Goal: Task Accomplishment & Management: Manage account settings

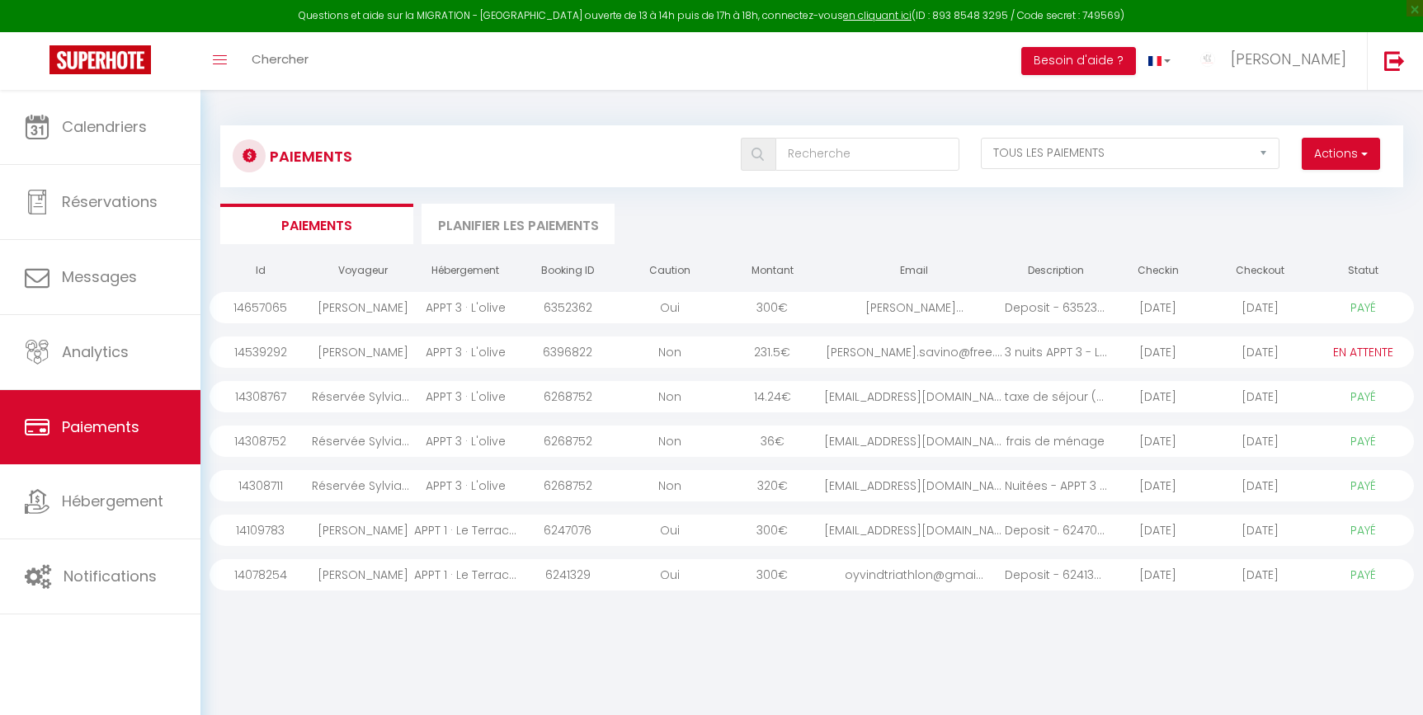
select select "2"
select select "0"
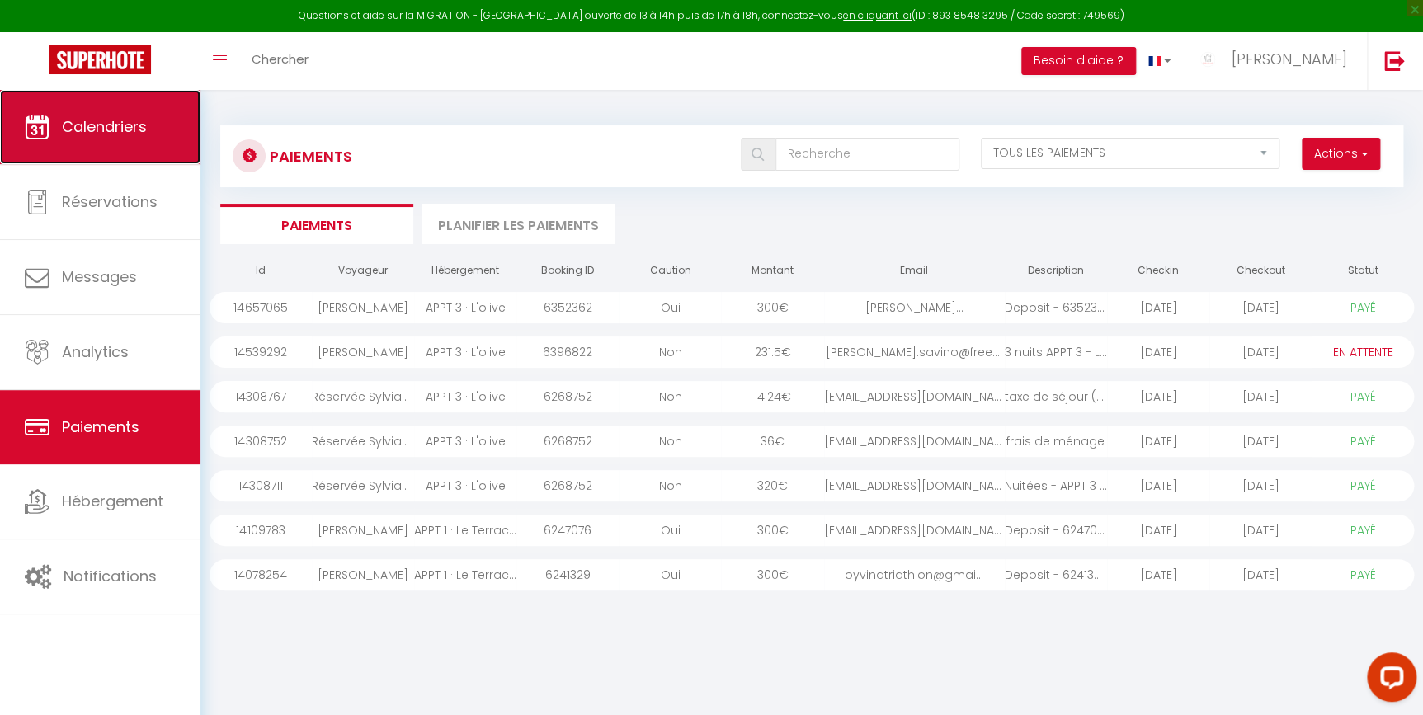
click at [59, 122] on link "Calendriers" at bounding box center [100, 127] width 200 height 74
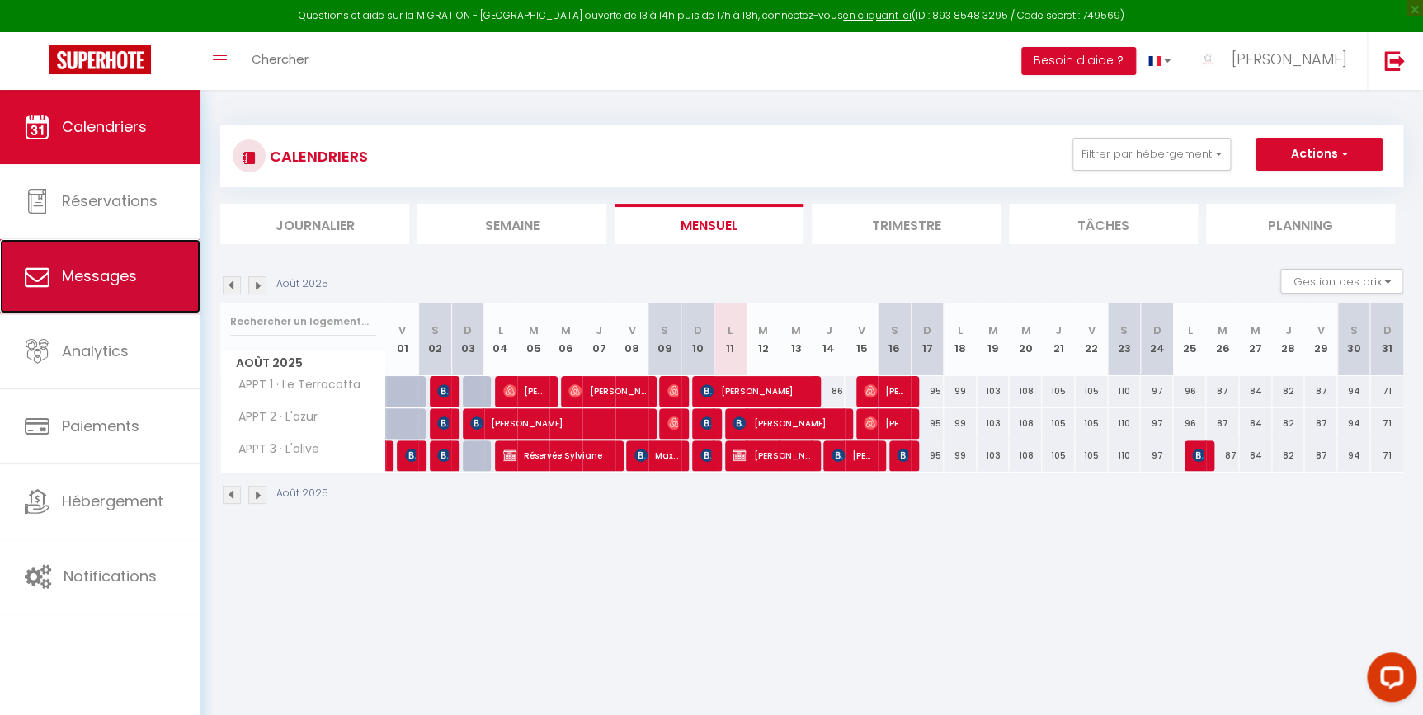
click at [68, 274] on span "Messages" at bounding box center [99, 276] width 75 height 21
select select "message"
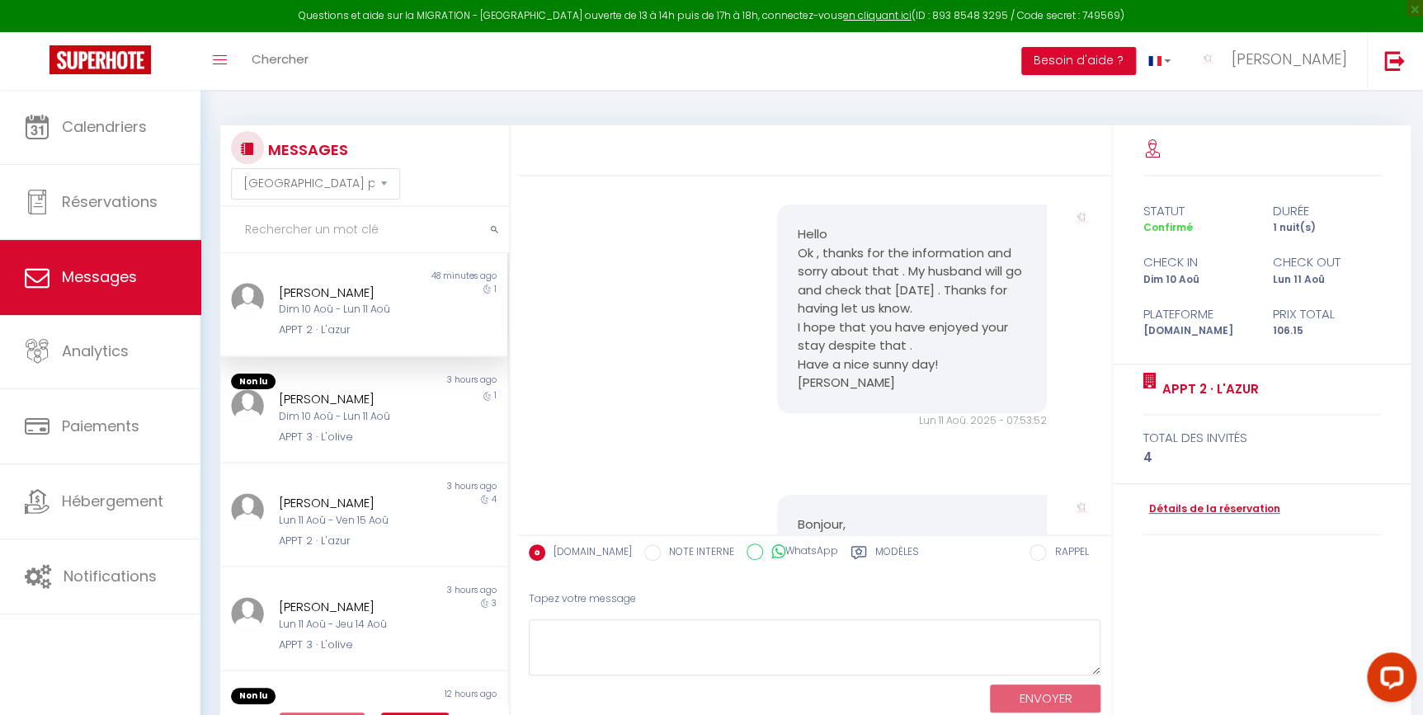
scroll to position [2797, 0]
click at [403, 435] on div "APPT 3 · L'olive" at bounding box center [352, 437] width 146 height 17
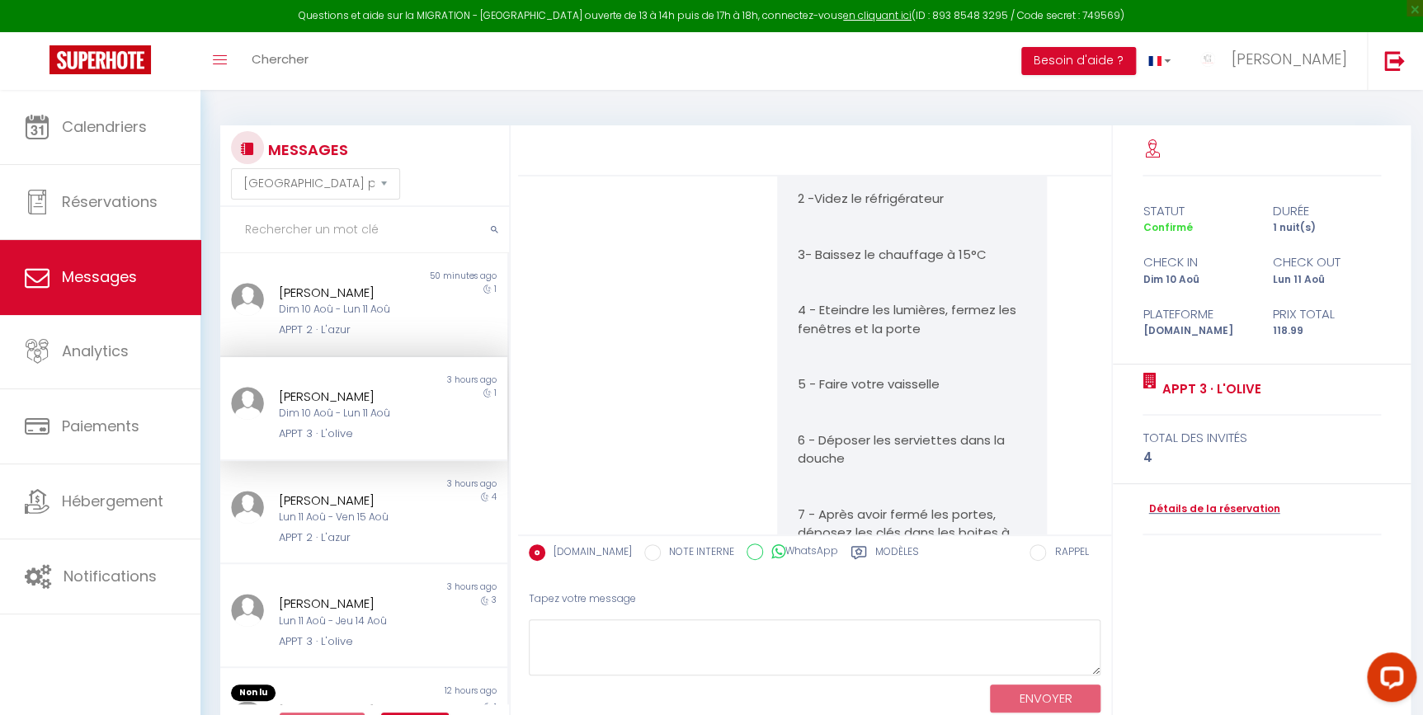
scroll to position [1909, 0]
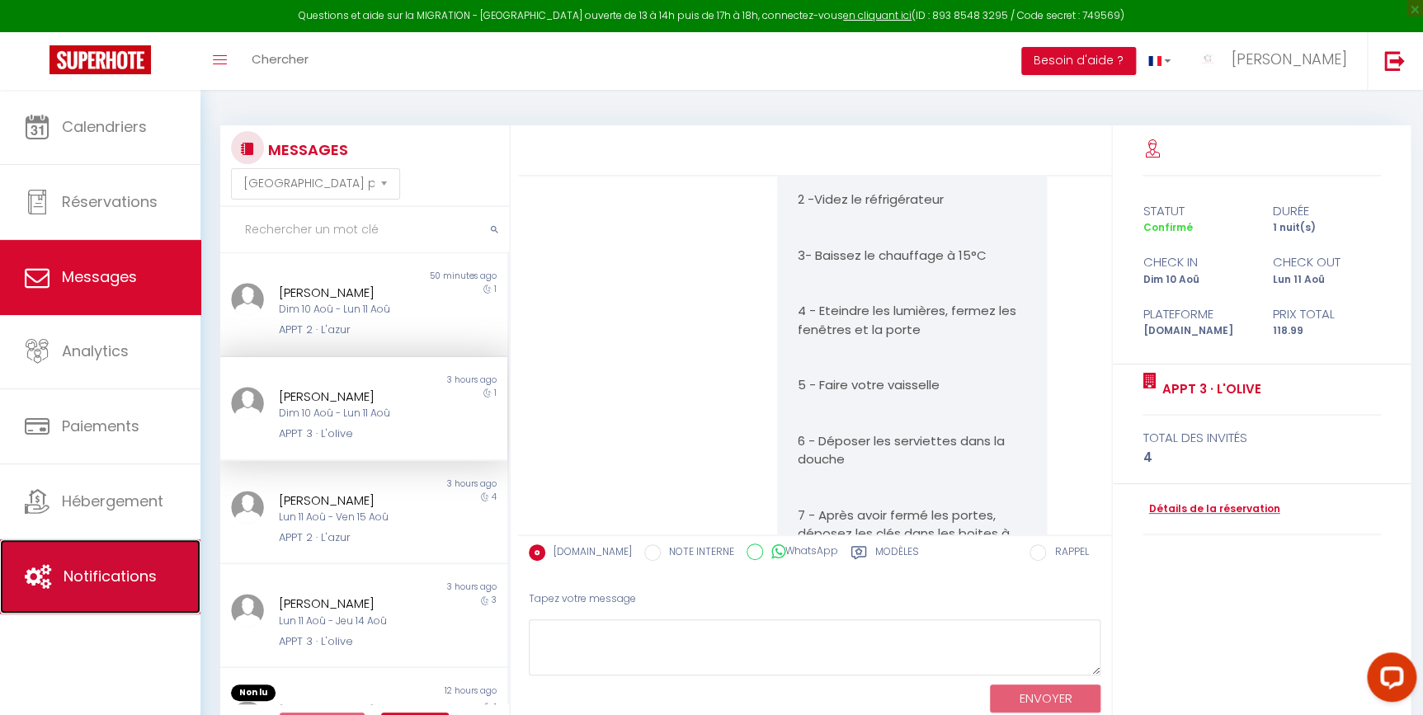
click at [13, 582] on link "Notifications" at bounding box center [100, 577] width 200 height 74
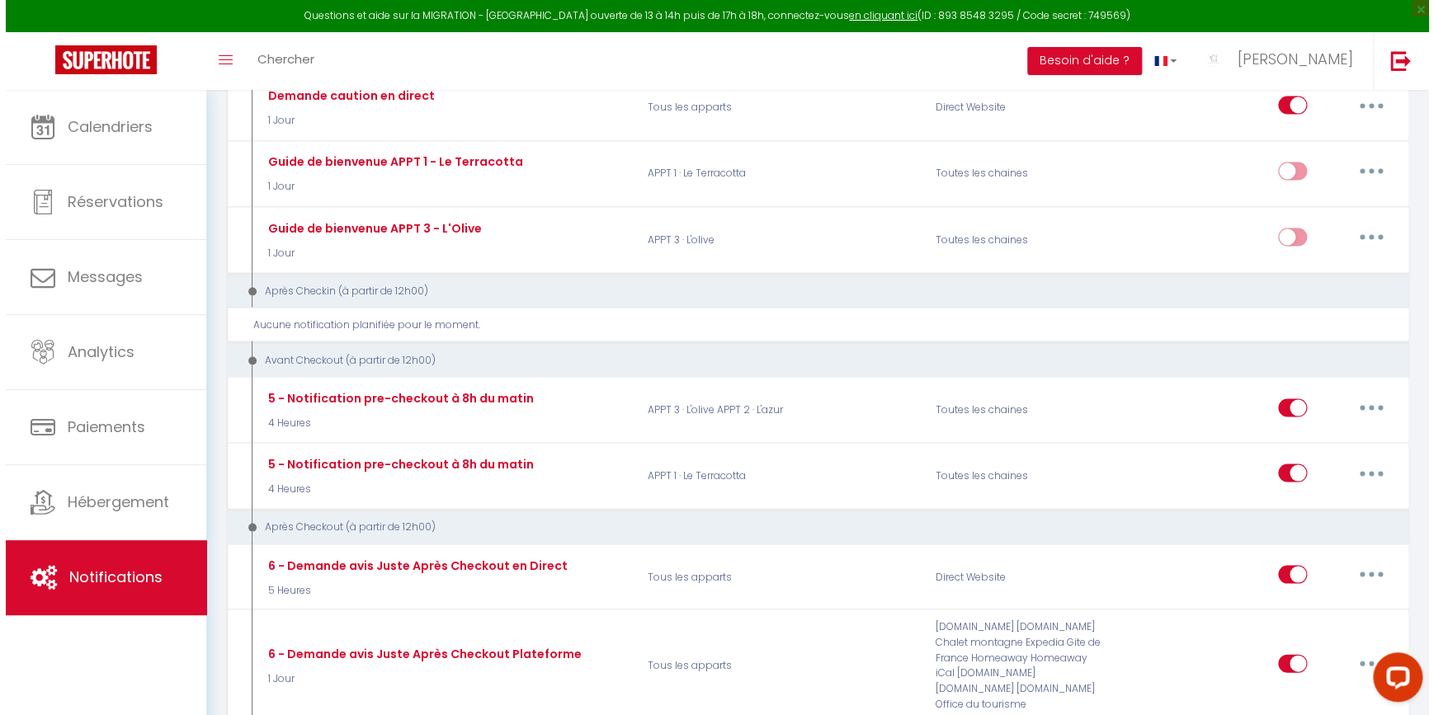
scroll to position [1349, 0]
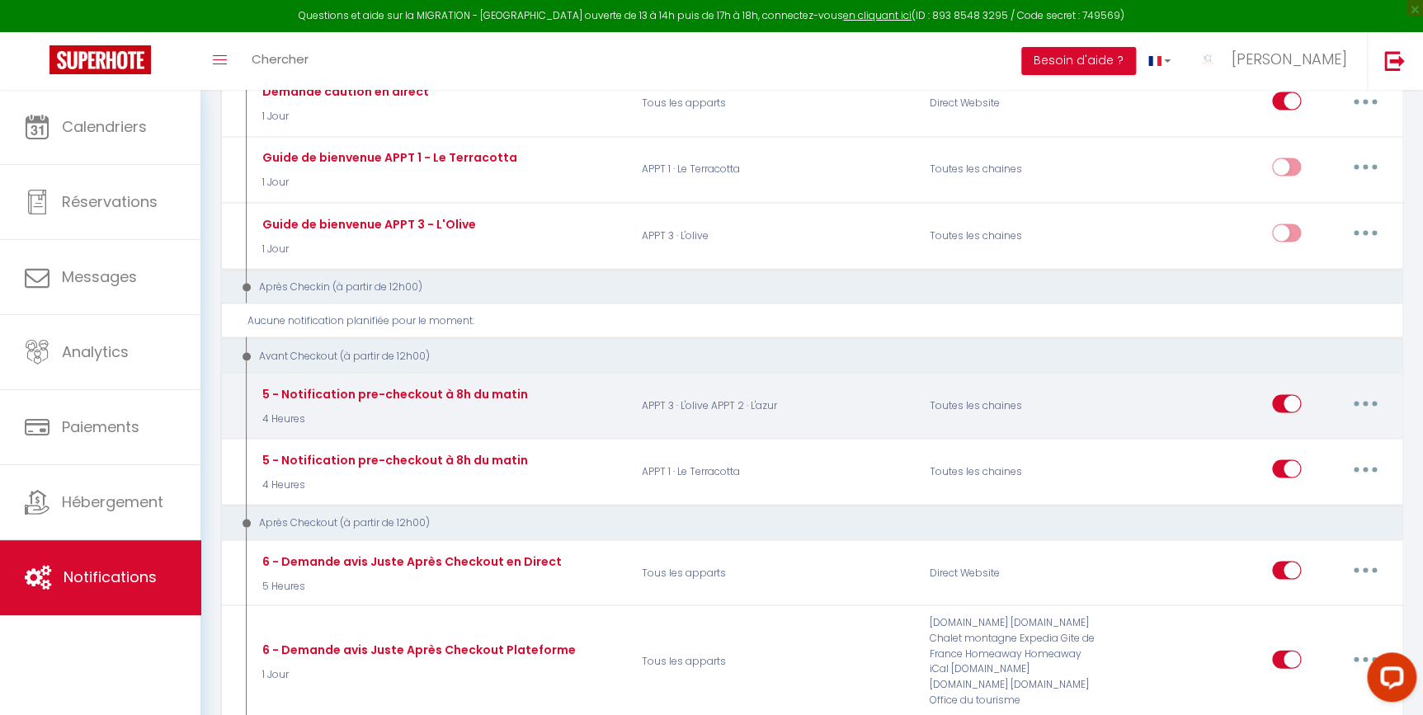
click at [1368, 403] on button "button" at bounding box center [1365, 403] width 46 height 26
click at [1335, 441] on link "Editer" at bounding box center [1323, 441] width 122 height 28
type input "5 - Notification pre-checkout à 8h du matin"
select select "4"
select select "4 Heures"
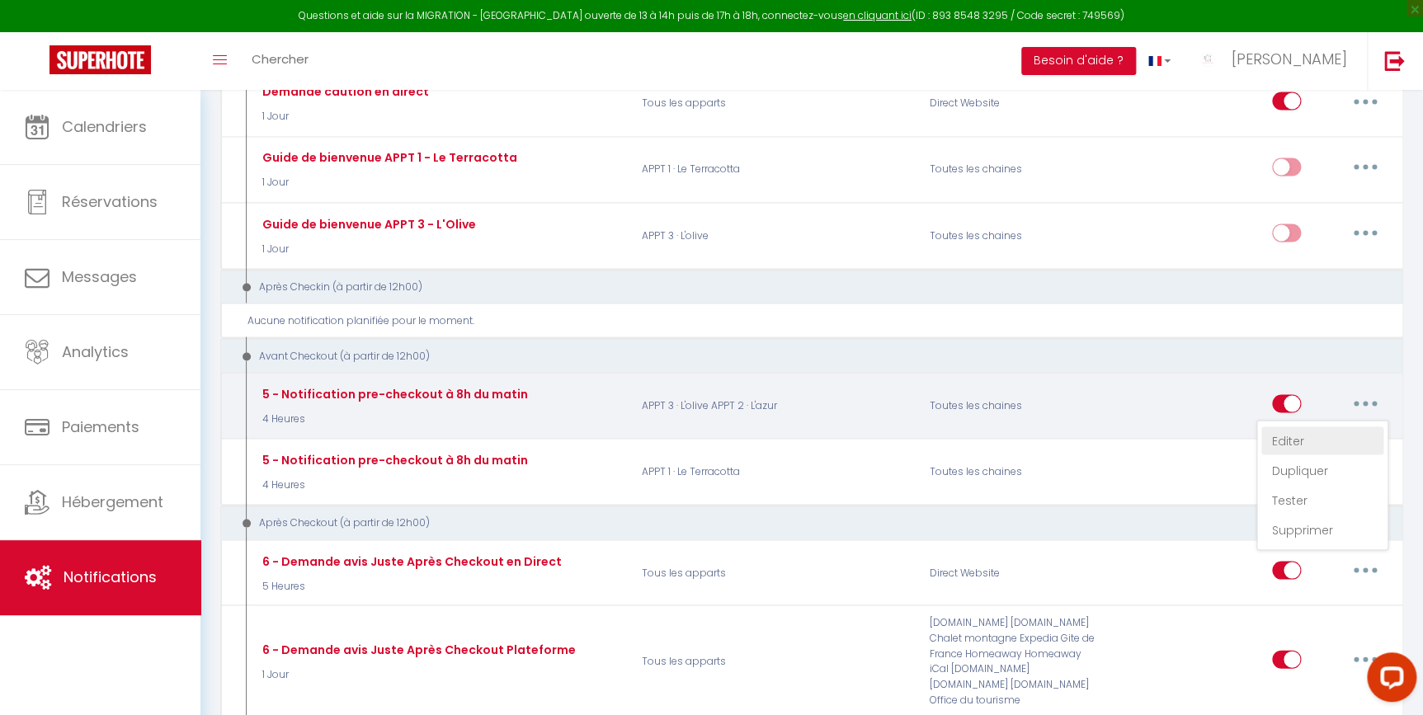
select select "if_booking_is_paid"
checkbox input "true"
checkbox input "false"
radio input "true"
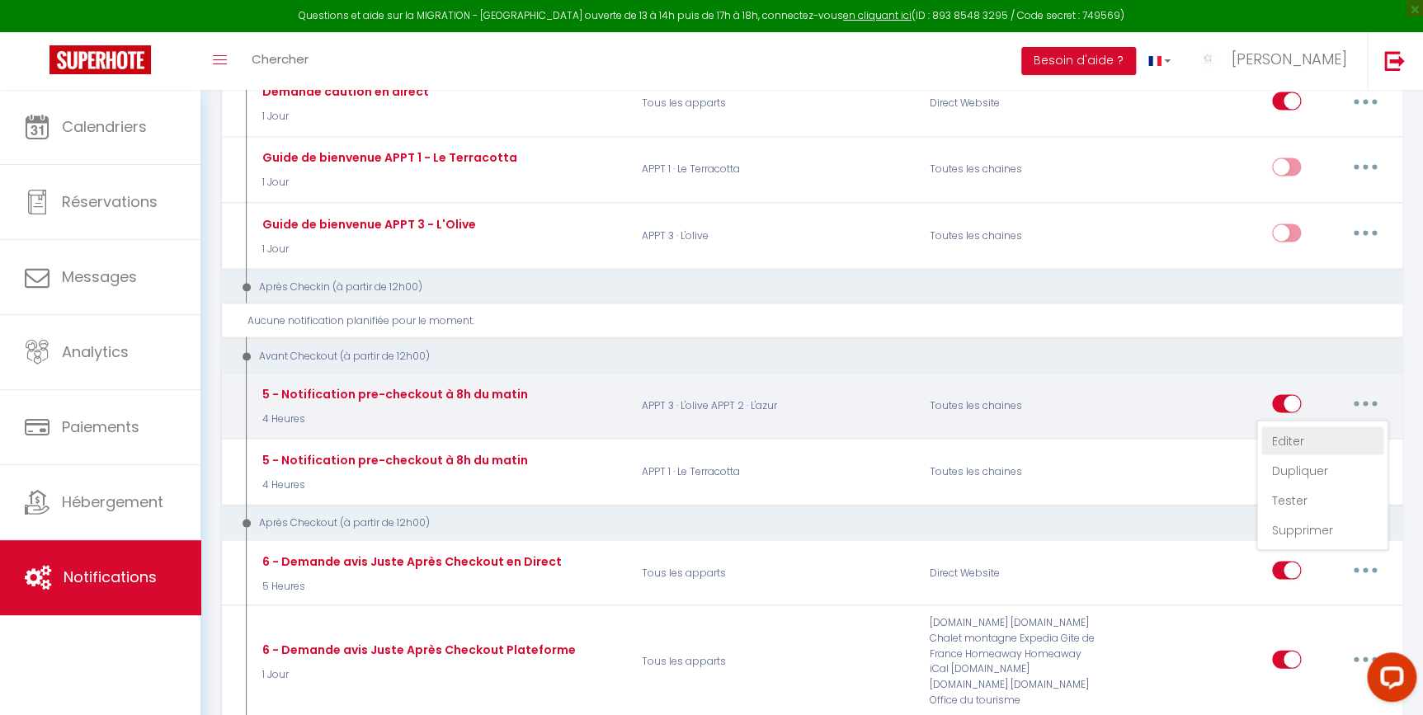
type input "Procédure pour votre départ - [RENTAL:NAME] - [GUEST:FIRST_NAME] [GUEST:NAME]"
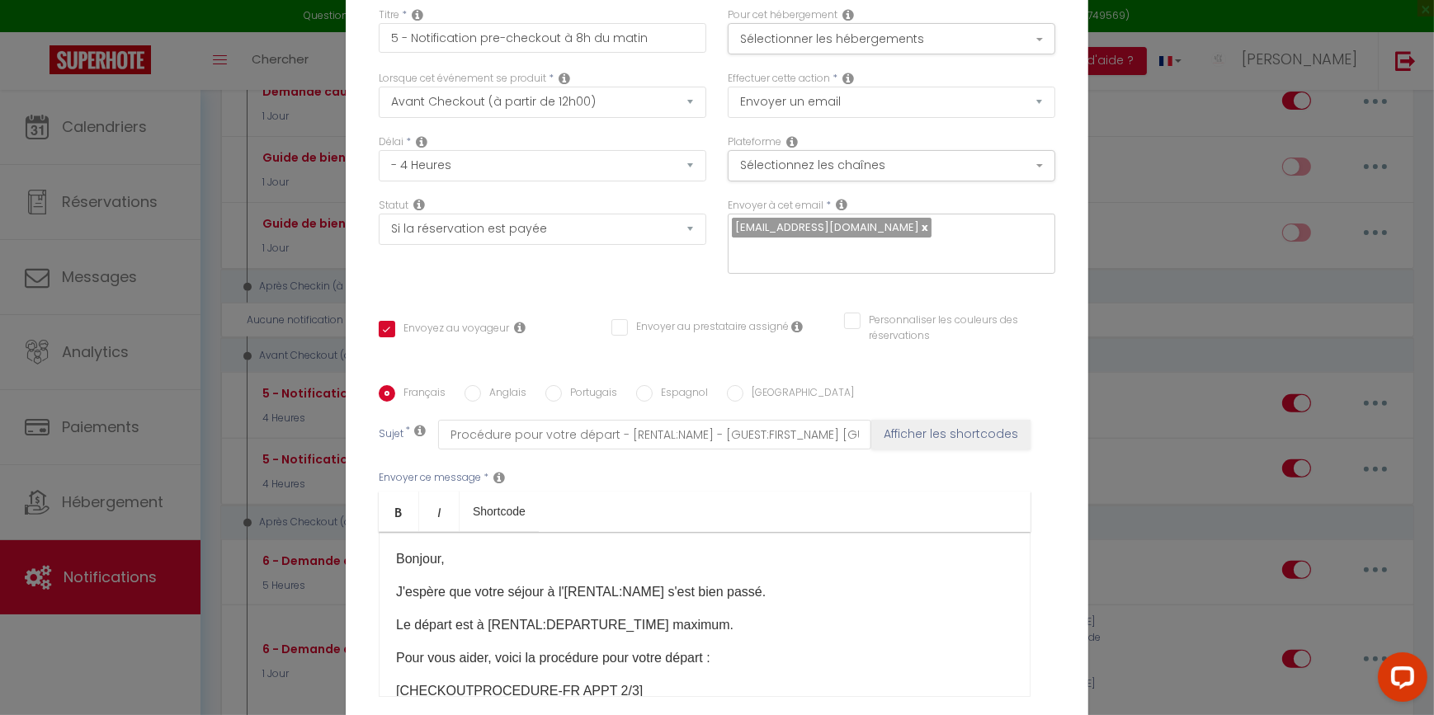
click at [467, 401] on input "Anglais" at bounding box center [473, 393] width 17 height 17
radio input "true"
checkbox input "true"
checkbox input "false"
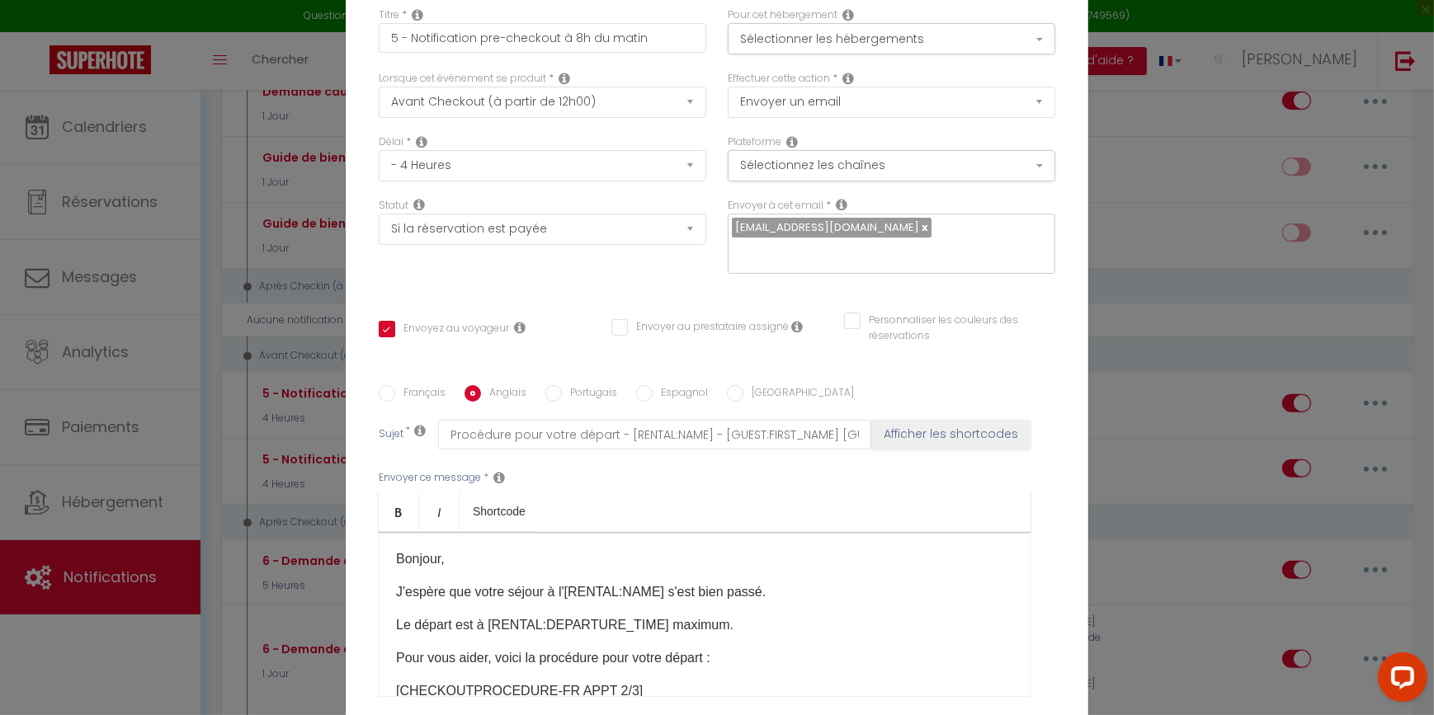
type input "Before your leaving - [RENTAL:NAME]"
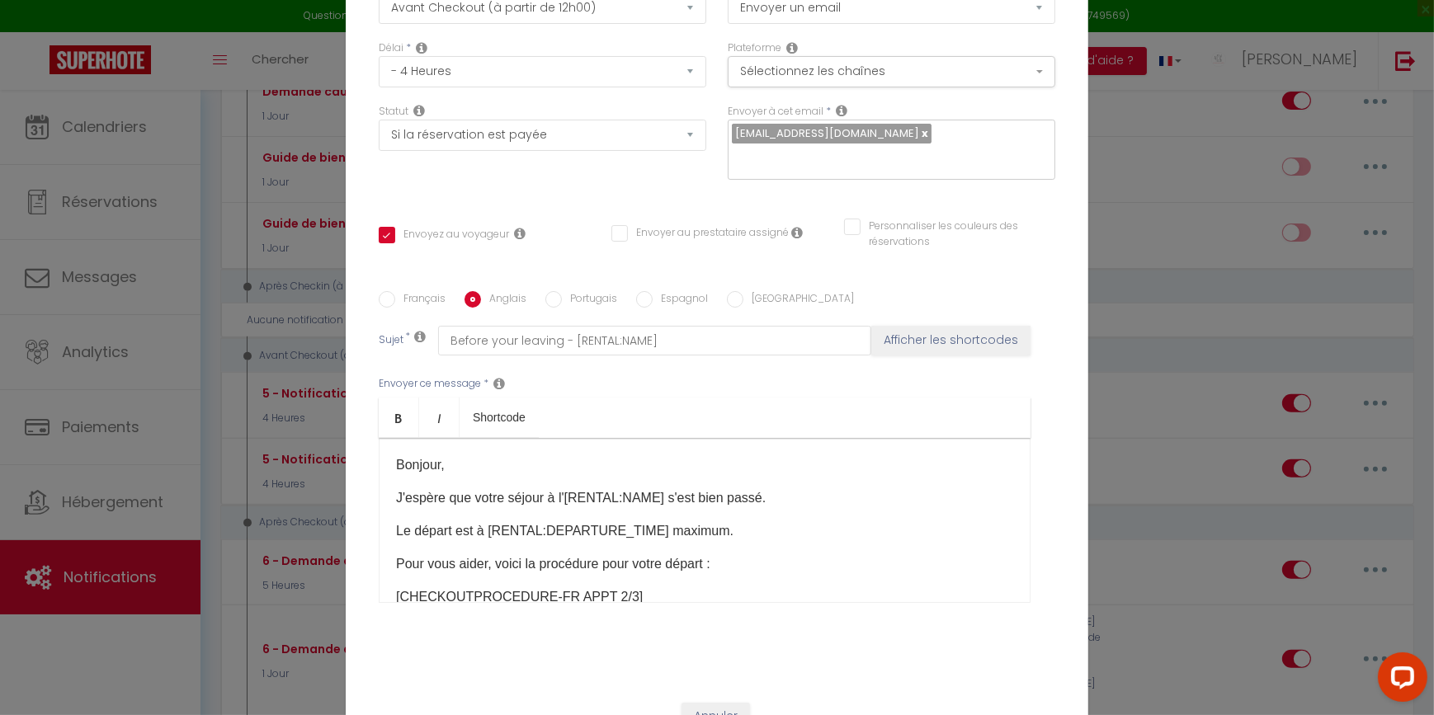
scroll to position [95, 0]
click at [389, 288] on div "Français Anglais Portugais Espagnol Italien Sujet * Before your leaving - [RENT…" at bounding box center [717, 457] width 677 height 382
click at [395, 297] on label "Français" at bounding box center [420, 299] width 50 height 18
click at [391, 297] on input "Français" at bounding box center [387, 298] width 17 height 17
radio input "true"
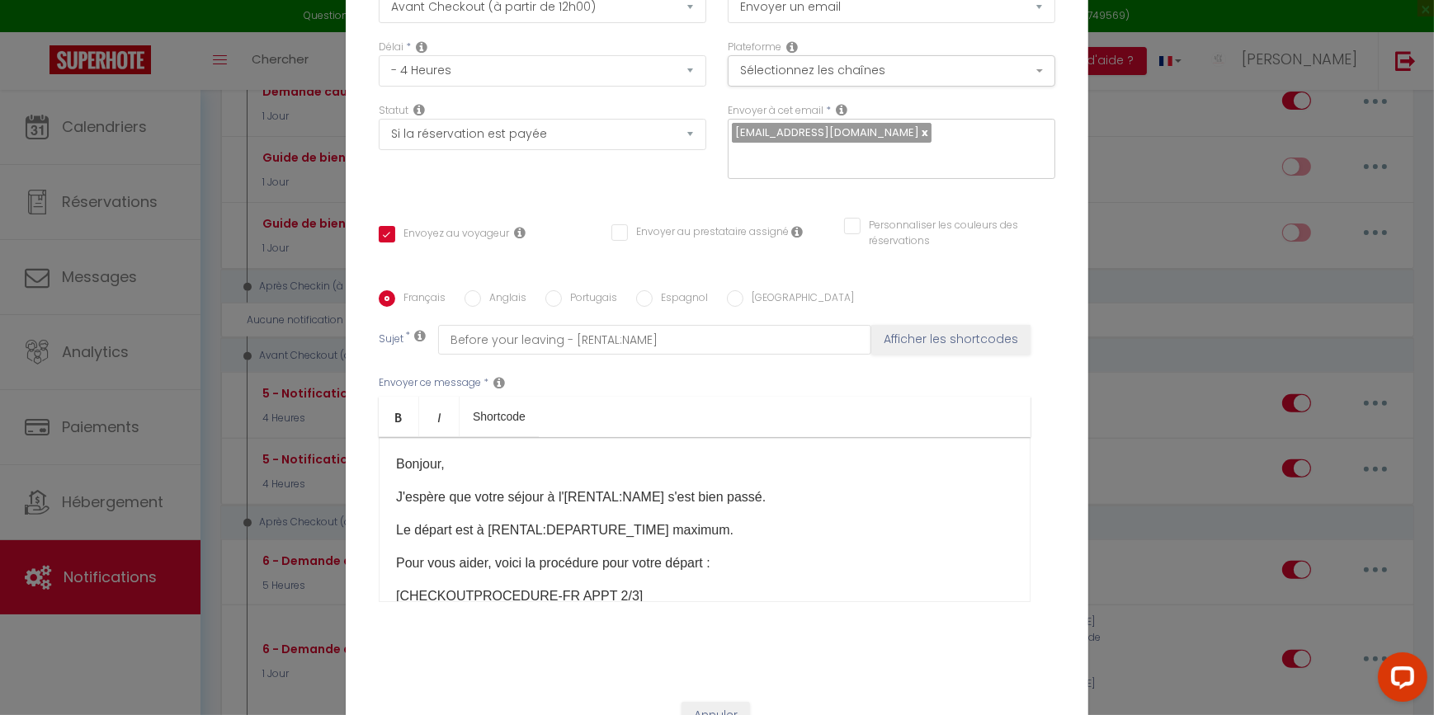
checkbox input "true"
checkbox input "false"
type input "Procédure pour votre départ - [RENTAL:NAME] - [GUEST:FIRST_NAME] [GUEST:NAME]"
click at [471, 297] on input "Anglais" at bounding box center [473, 298] width 17 height 17
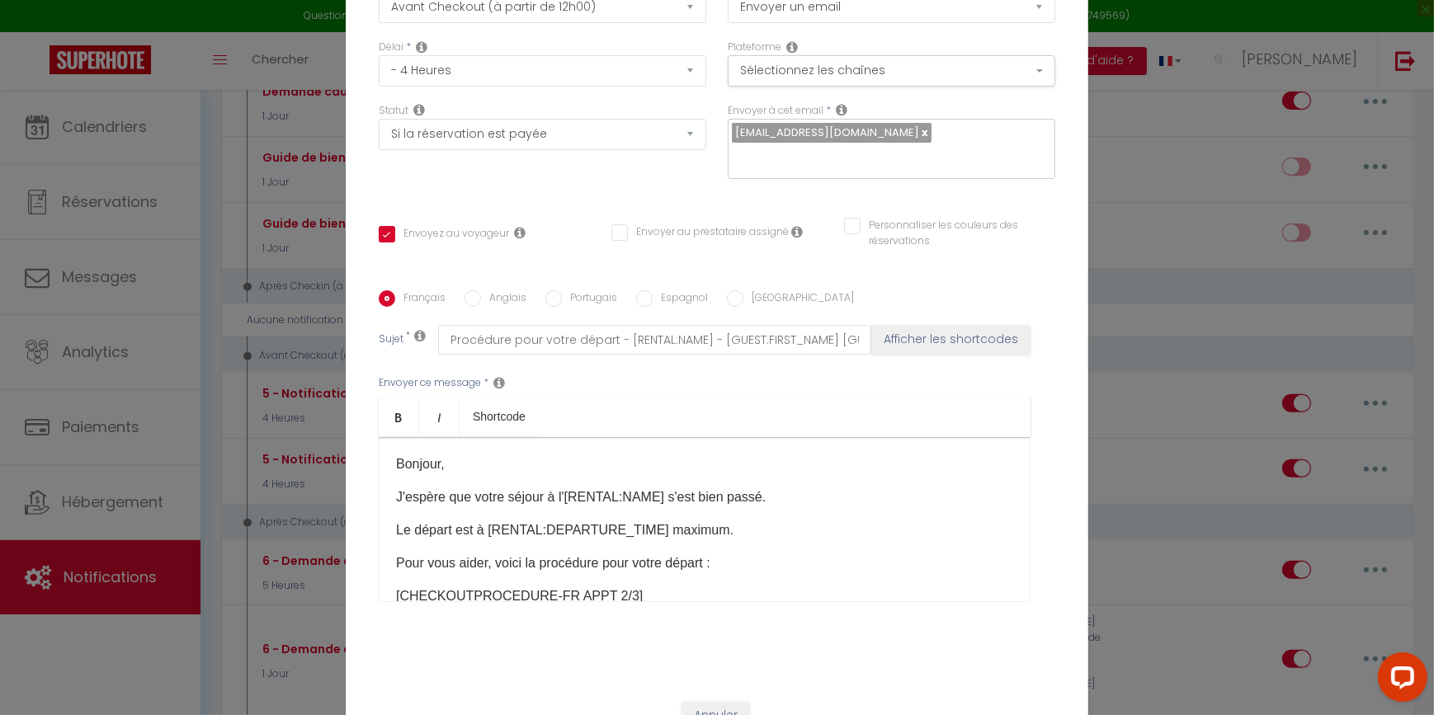
radio input "true"
checkbox input "true"
checkbox input "false"
type input "Before your leaving - [RENTAL:NAME]"
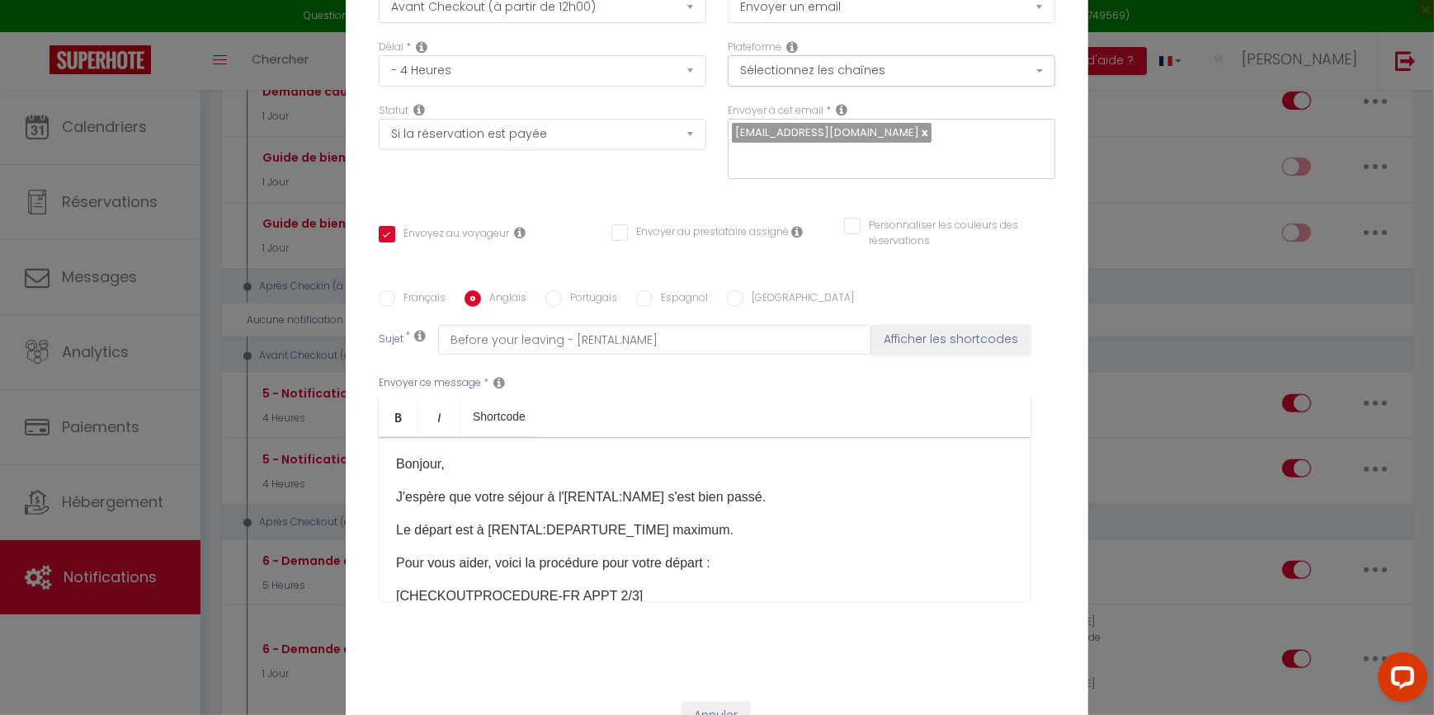
click at [182, 568] on div "Modifier la notification × Titre * 5 - Notification pre-checkout à 8h du matin …" at bounding box center [717, 357] width 1434 height 715
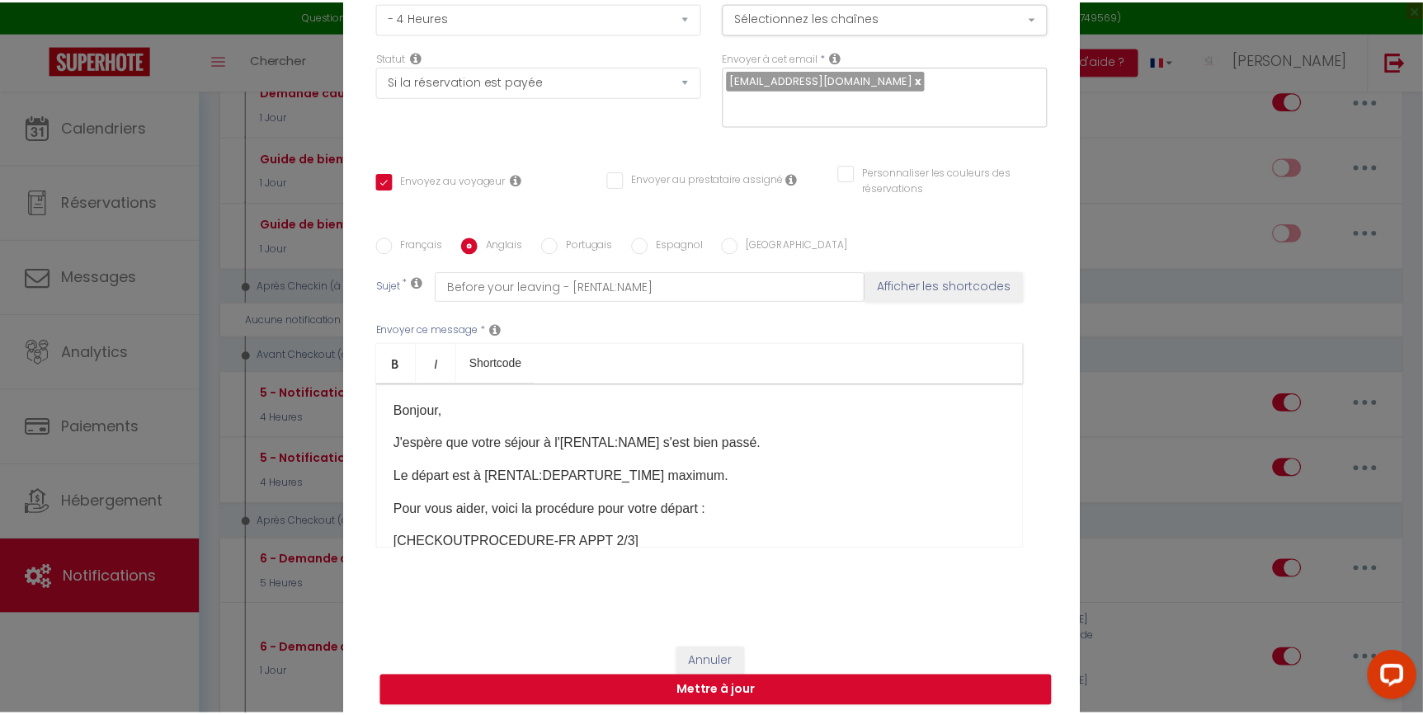
scroll to position [156, 0]
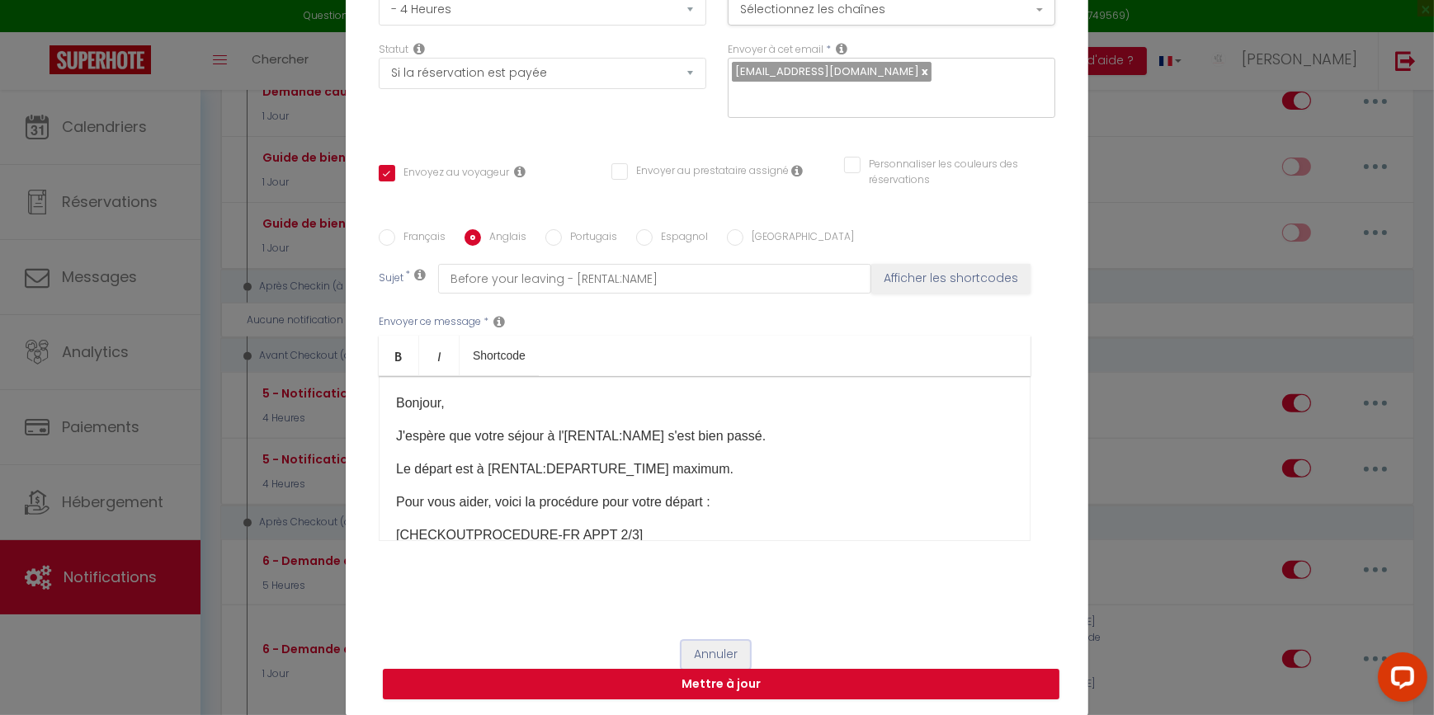
click at [738, 651] on button "Annuler" at bounding box center [715, 655] width 68 height 28
type input "5 - Notification pre-checkout à 8h du matin"
checkbox input "true"
checkbox input "false"
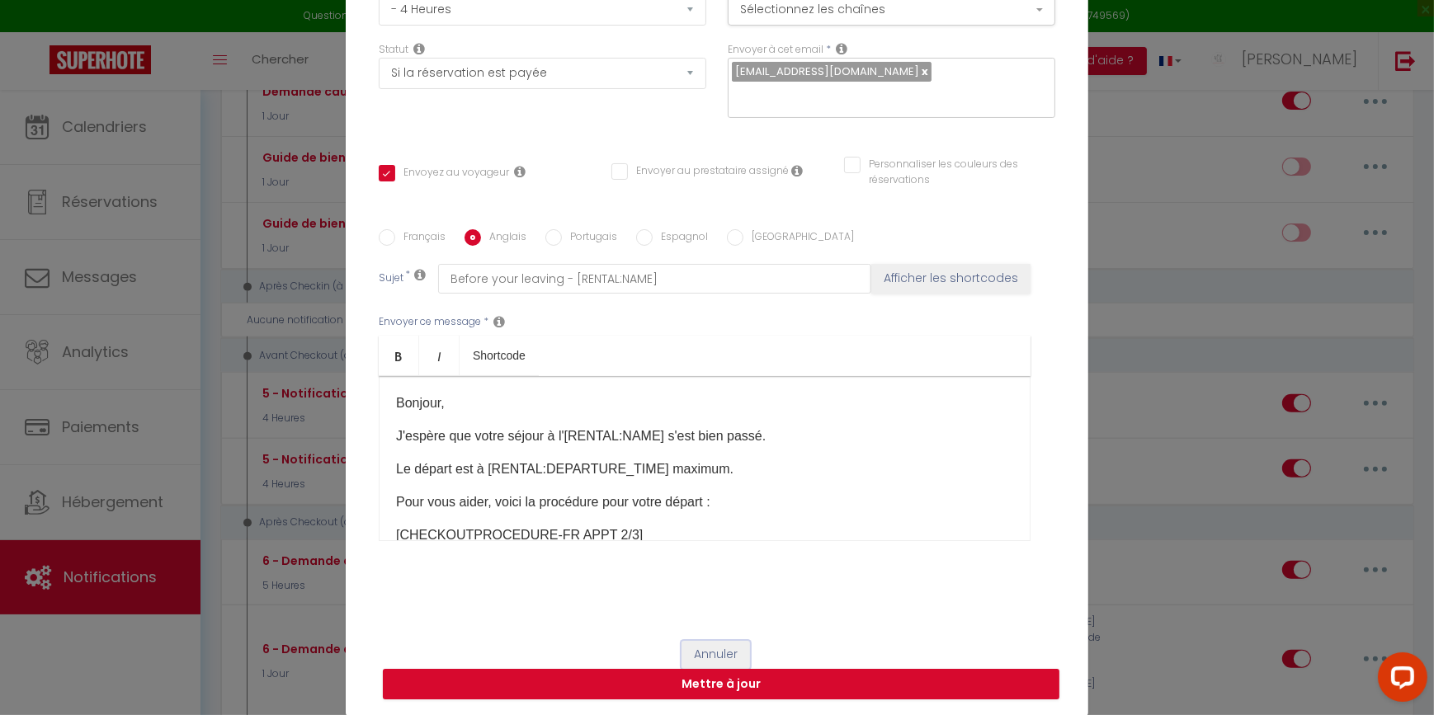
radio input "true"
type input "Before your leaving - [RENTAL:NAME]"
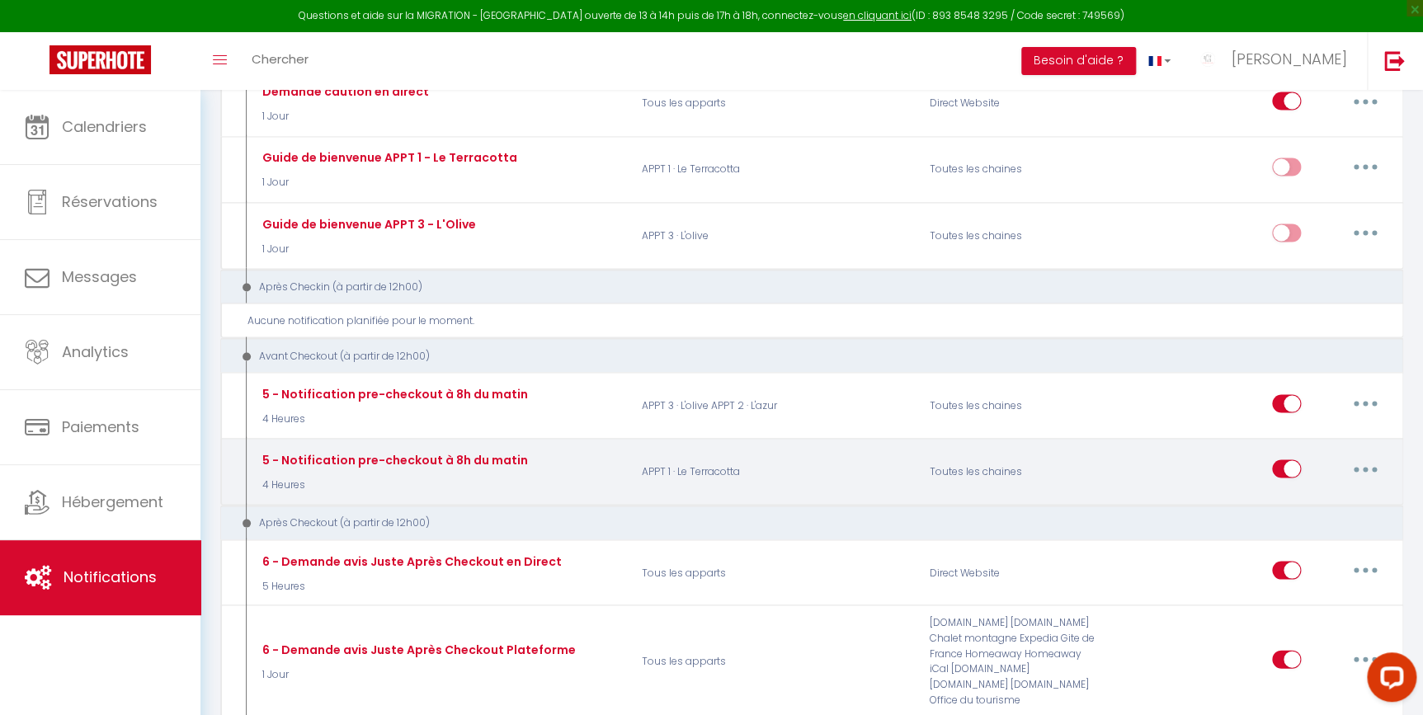
click at [1363, 469] on icon "button" at bounding box center [1365, 469] width 5 height 5
click at [1335, 503] on link "Editer" at bounding box center [1323, 507] width 122 height 28
checkbox input "true"
checkbox input "false"
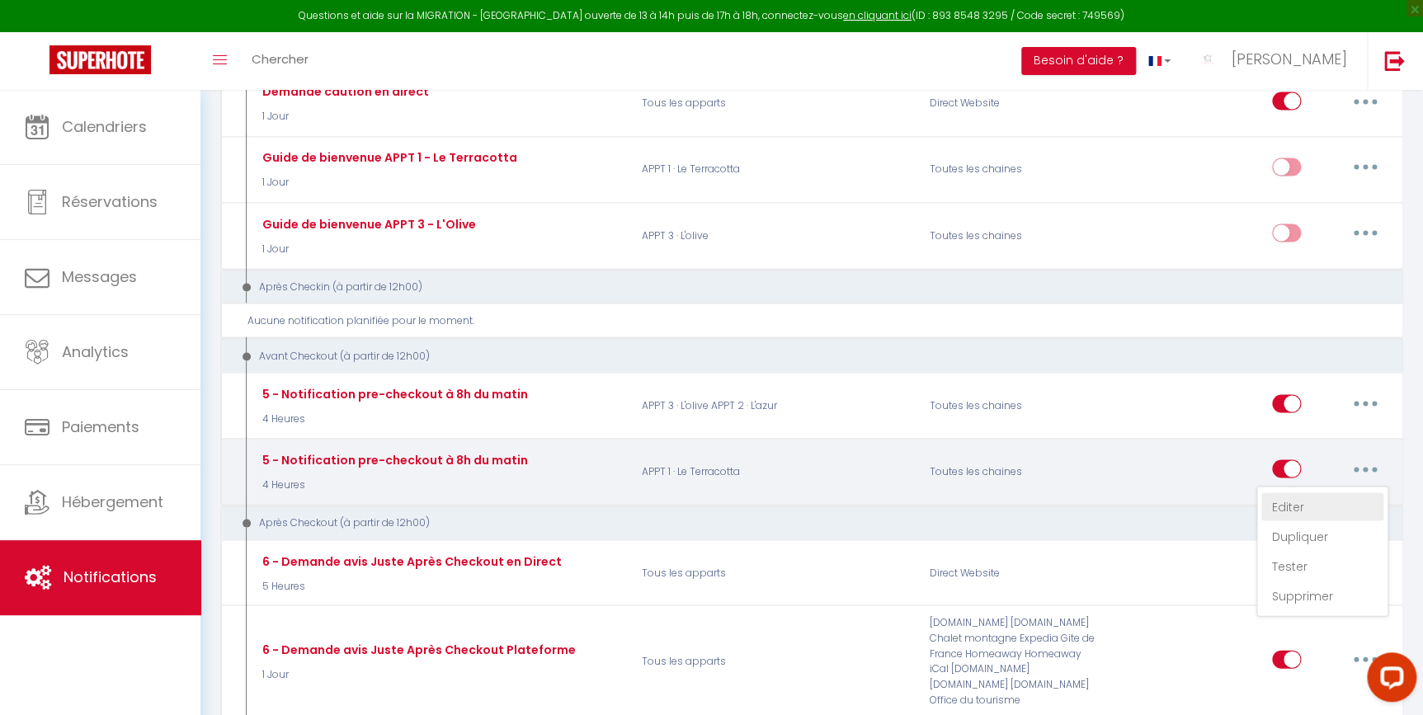
radio input "true"
type input "Procédure pour votre départ - [RENTAL:NAME] - [GUEST:FIRST_NAME] [GUEST:NAME]"
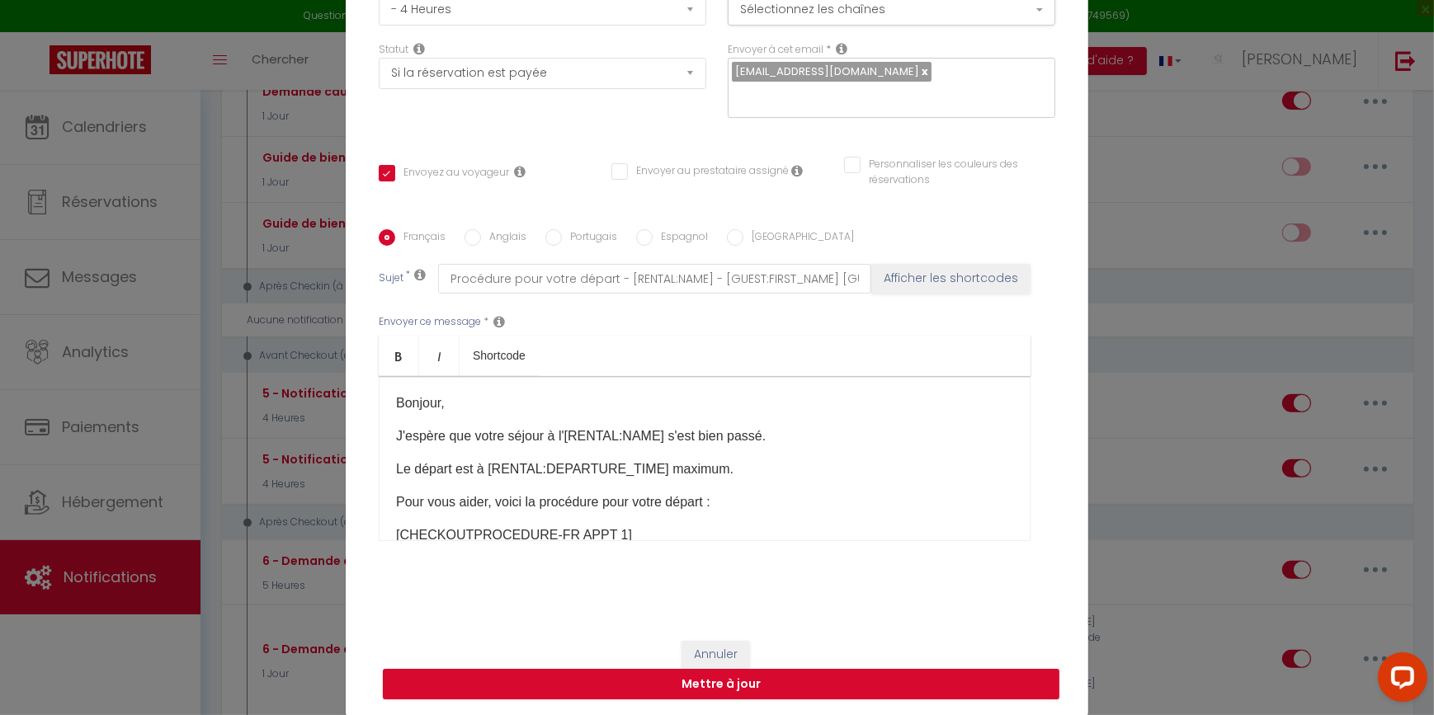
click at [465, 243] on input "Anglais" at bounding box center [473, 237] width 17 height 17
radio input "true"
checkbox input "true"
checkbox input "false"
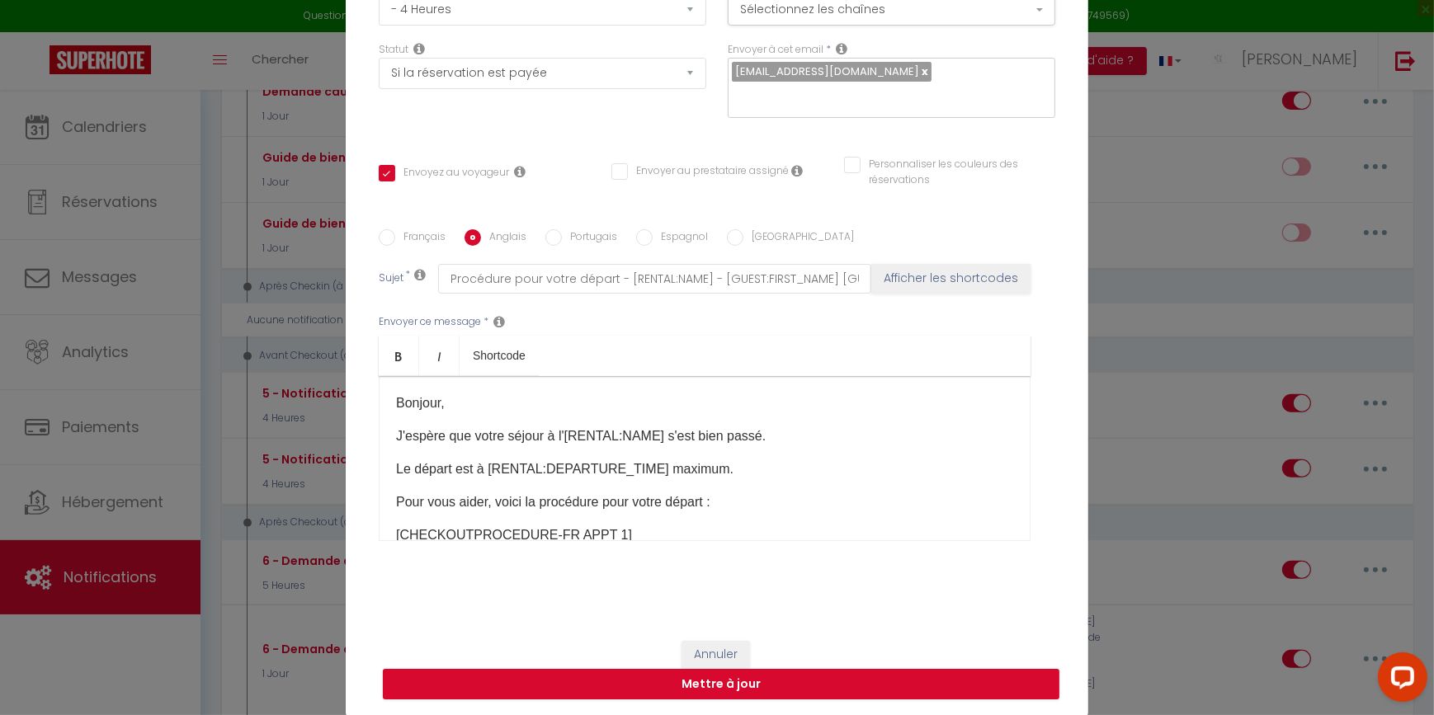
type input "Before your leaving - [RENTAL:NAME]"
click at [702, 652] on button "Annuler" at bounding box center [715, 655] width 68 height 28
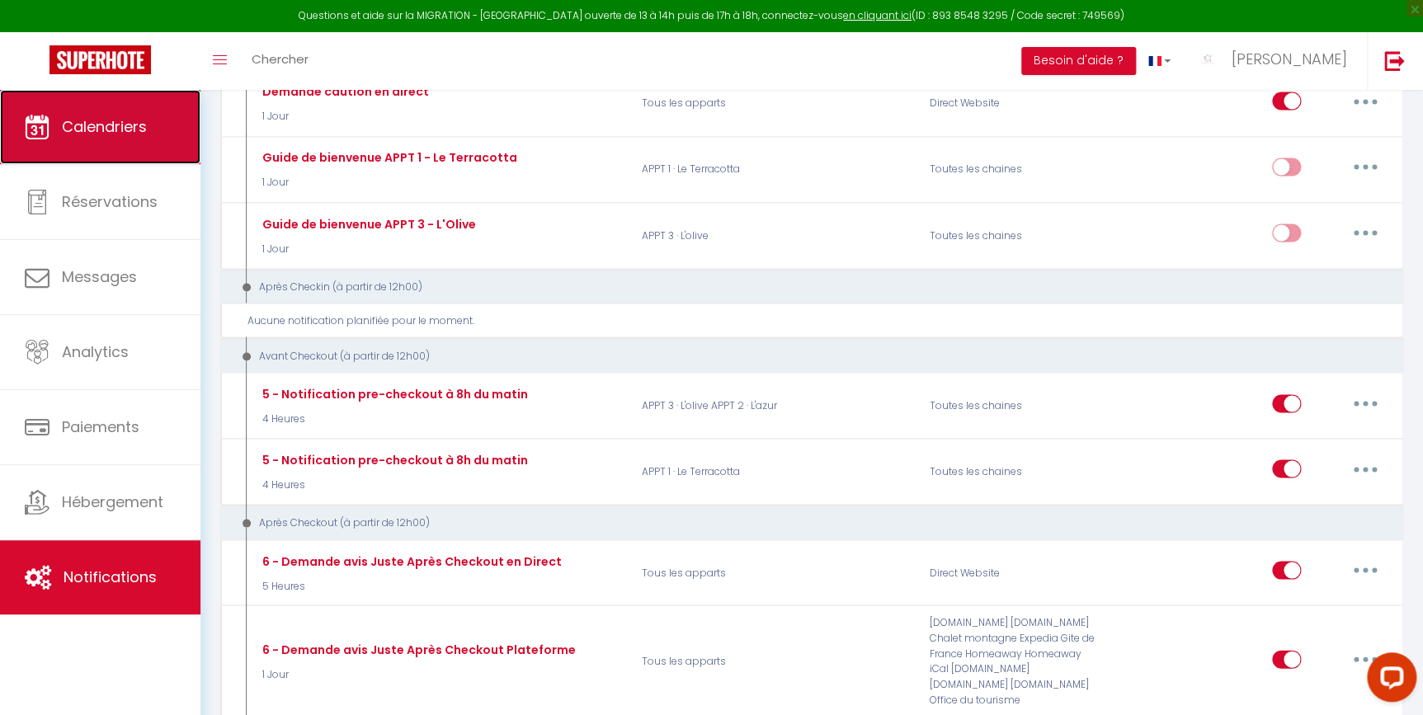
click at [103, 150] on link "Calendriers" at bounding box center [100, 127] width 200 height 74
